Goal: Transaction & Acquisition: Download file/media

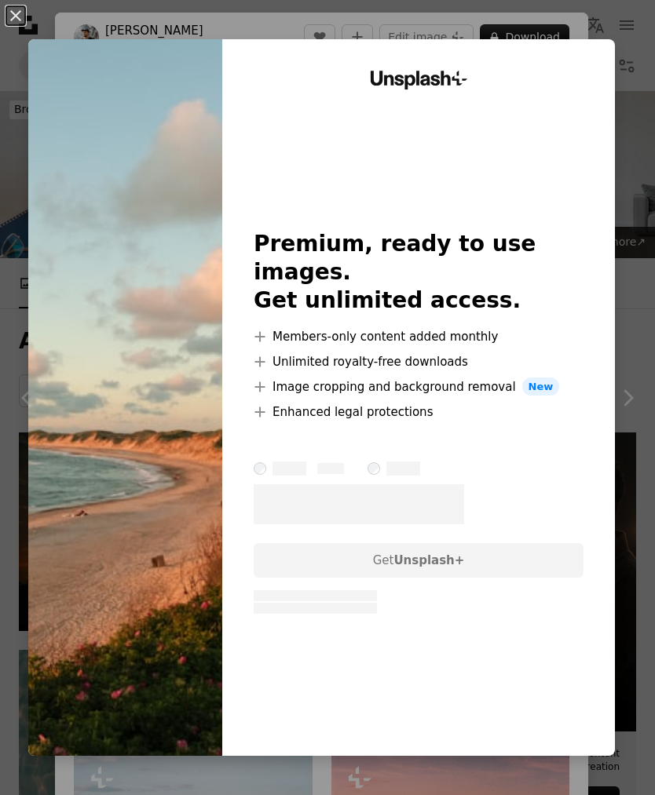
scroll to position [813, 0]
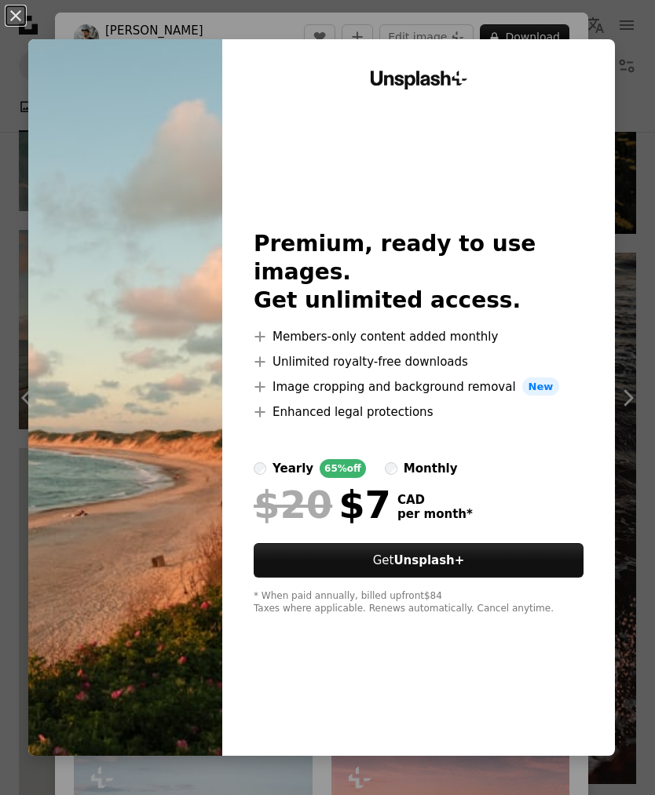
click at [647, 71] on div "An X shape Unsplash+ Premium, ready to use images. Get unlimited access. A plus…" at bounding box center [327, 397] width 655 height 795
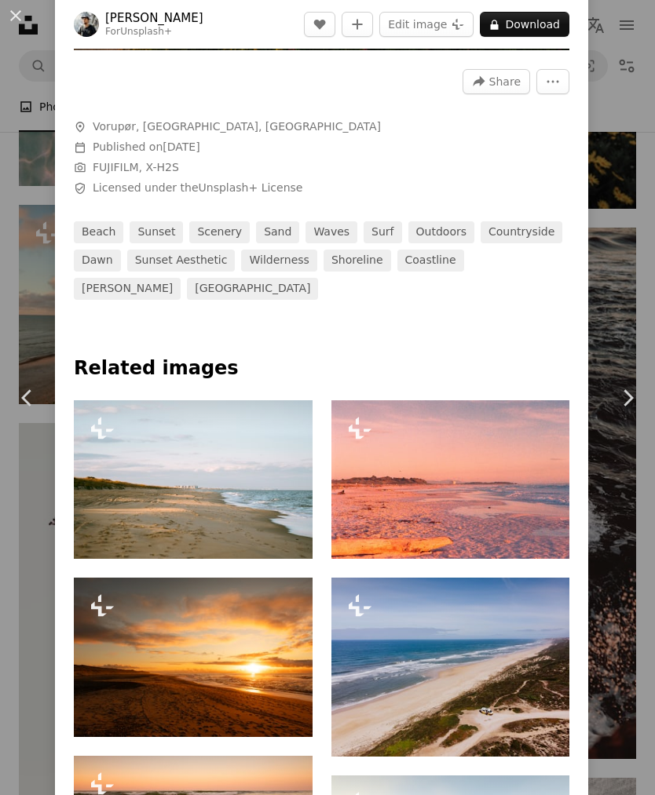
scroll to position [483, 0]
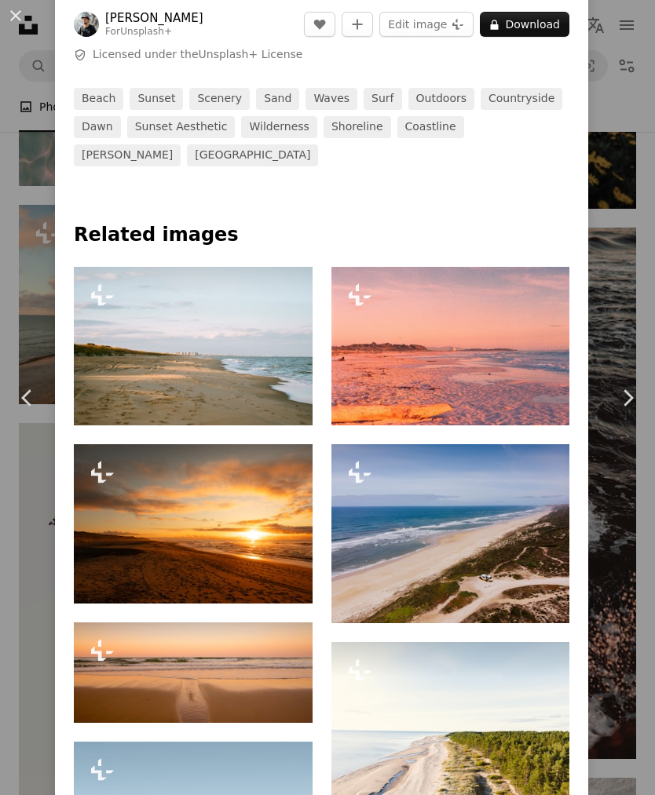
click at [638, 202] on div "An X shape Chevron left Chevron right [PERSON_NAME] For Unsplash+ A heart A plu…" at bounding box center [327, 397] width 655 height 795
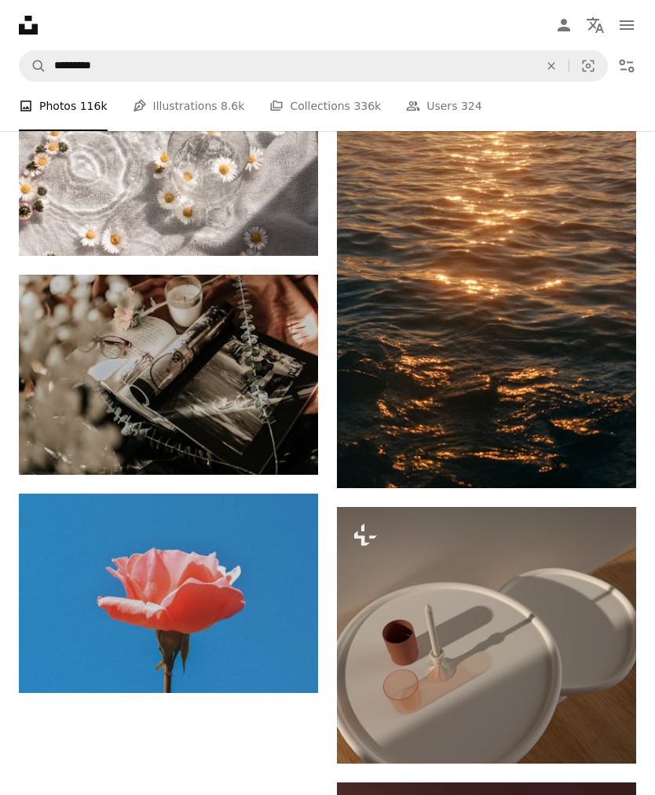
scroll to position [2752, 0]
click at [587, 470] on img at bounding box center [486, 294] width 299 height 387
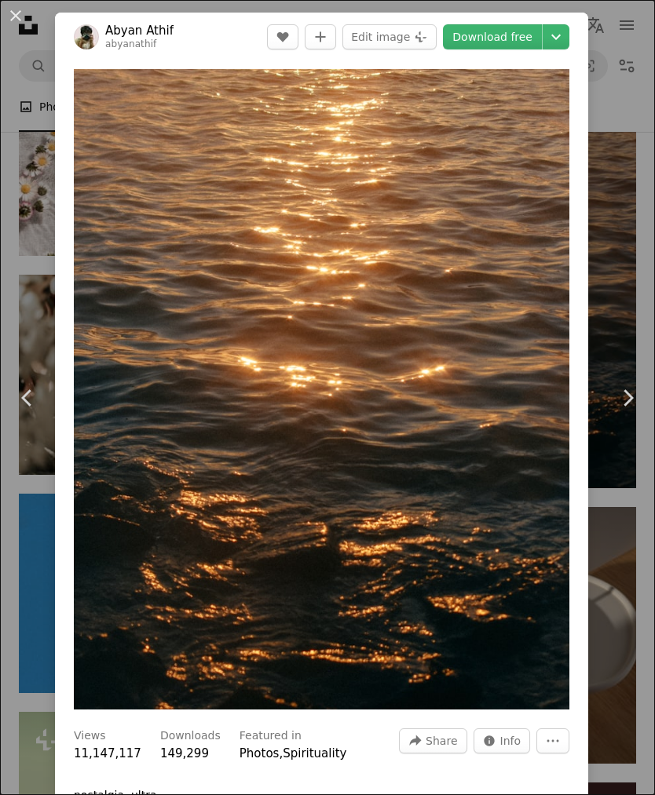
click at [525, 42] on link "Download free" at bounding box center [492, 36] width 99 height 25
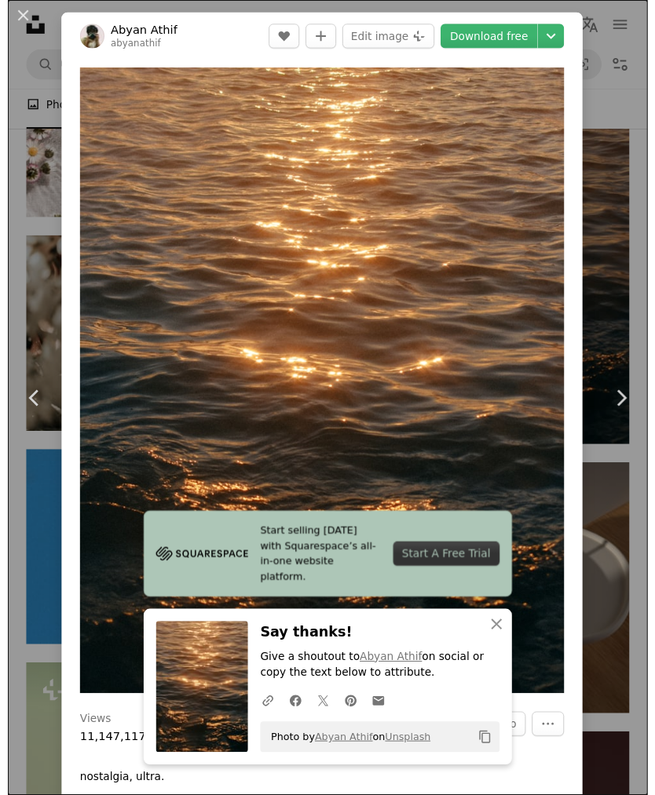
scroll to position [2805, 0]
